Goal: Task Accomplishment & Management: Manage account settings

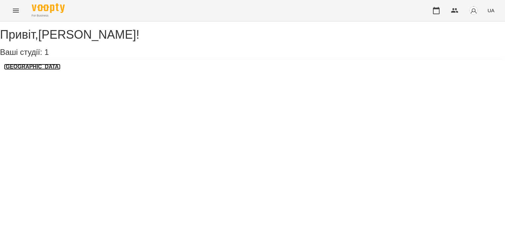
click at [47, 70] on h3 "LangLover School" at bounding box center [32, 67] width 57 height 6
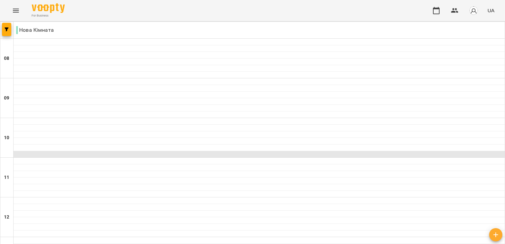
scroll to position [231, 0]
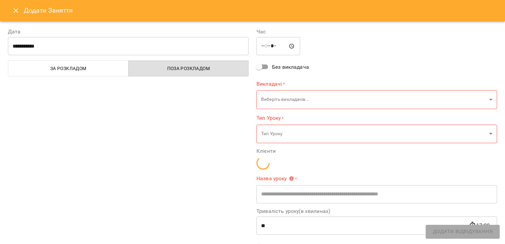
type input "**********"
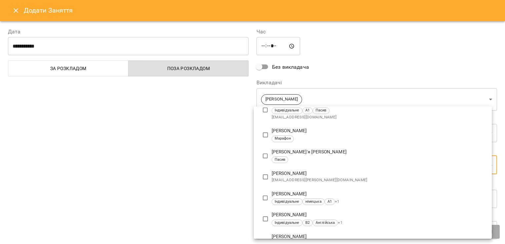
scroll to position [264, 0]
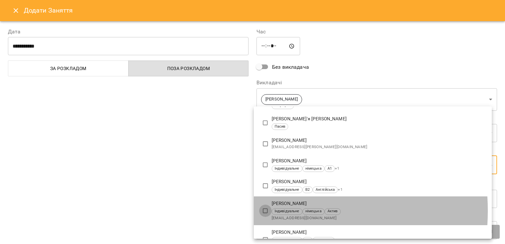
type input "**********"
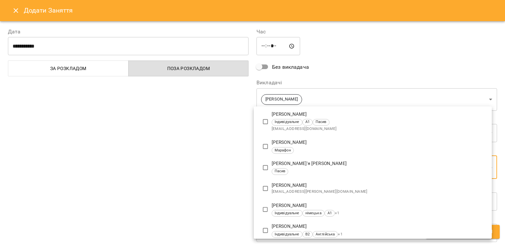
scroll to position [0, 0]
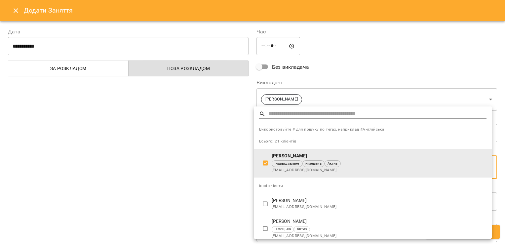
click at [228, 174] on div at bounding box center [252, 122] width 505 height 244
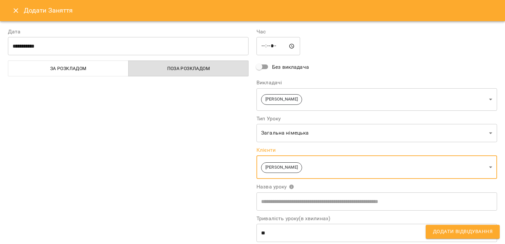
click at [438, 232] on span "Додати Відвідування" at bounding box center [463, 231] width 60 height 9
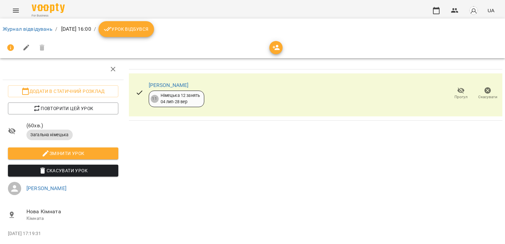
click at [149, 31] on span "Урок відбувся" at bounding box center [126, 29] width 45 height 8
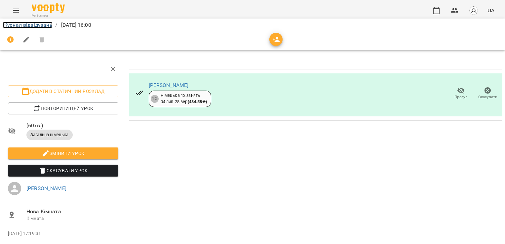
click at [38, 25] on link "Журнал відвідувань" at bounding box center [28, 25] width 50 height 6
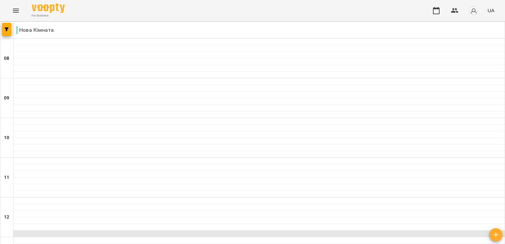
scroll to position [231, 0]
